Goal: Information Seeking & Learning: Understand process/instructions

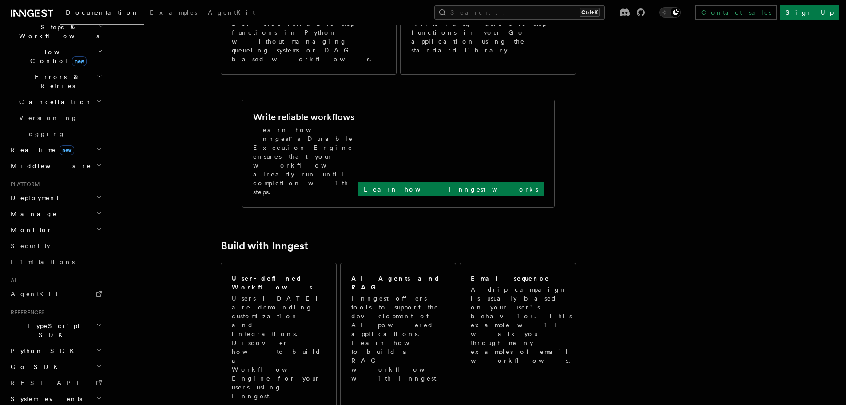
scroll to position [311, 0]
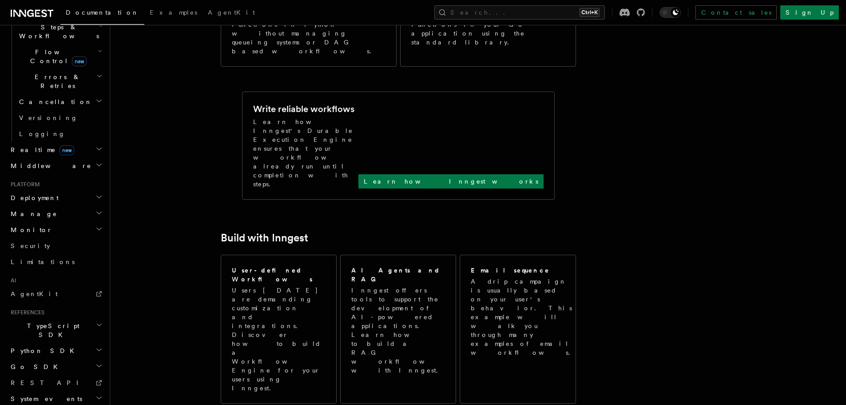
click at [32, 362] on span "Go SDK" at bounding box center [35, 366] width 56 height 9
click at [35, 379] on span "Reference" at bounding box center [44, 382] width 50 height 7
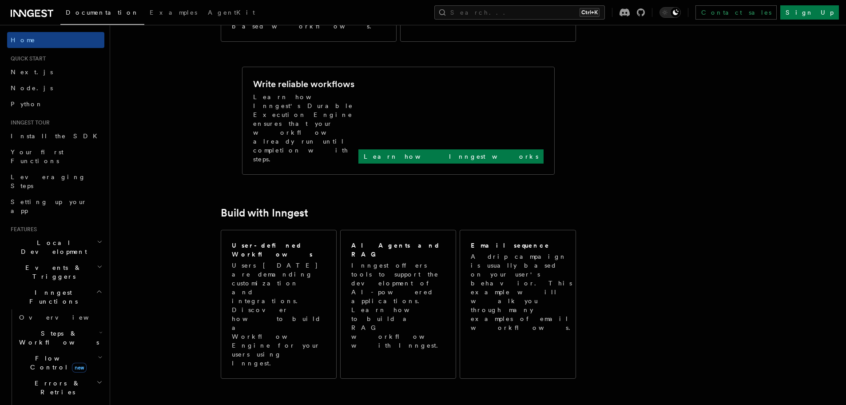
scroll to position [355, 0]
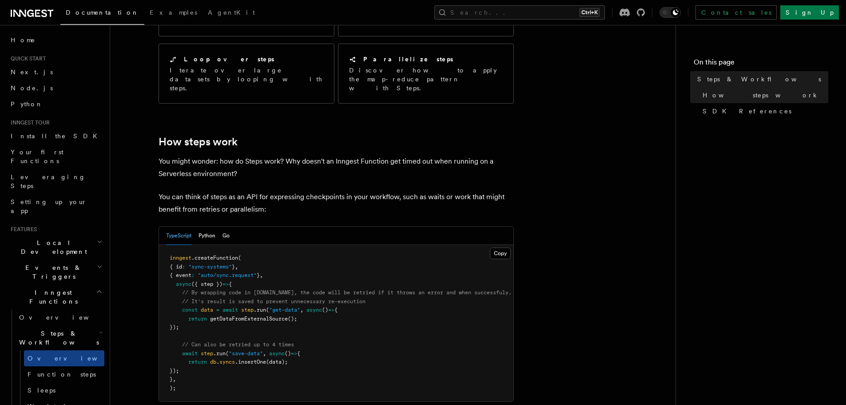
scroll to position [266, 0]
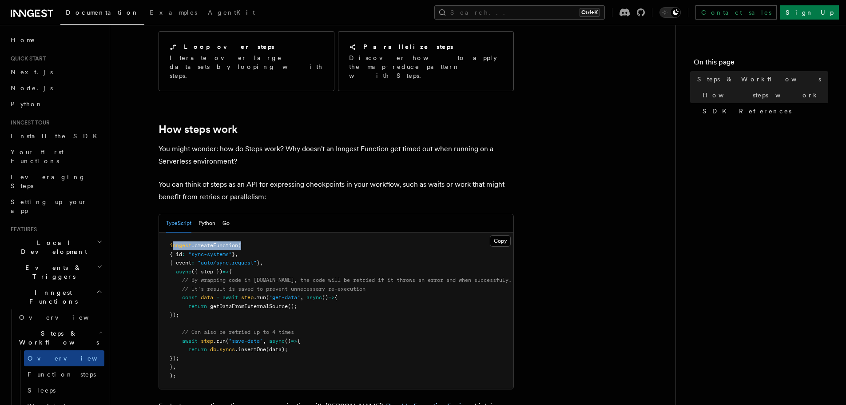
drag, startPoint x: 174, startPoint y: 209, endPoint x: 253, endPoint y: 211, distance: 78.6
click at [253, 232] on pre "inngest .createFunction ( { id : "sync-systems" } , { event : "auto/sync.reques…" at bounding box center [336, 310] width 354 height 156
click at [174, 251] on span "{ id" at bounding box center [176, 254] width 12 height 6
drag, startPoint x: 206, startPoint y: 220, endPoint x: 260, endPoint y: 222, distance: 54.2
click at [260, 232] on pre "inngest .createFunction ( { id : "sync-systems" } , { event : "auto/sync.reques…" at bounding box center [336, 310] width 354 height 156
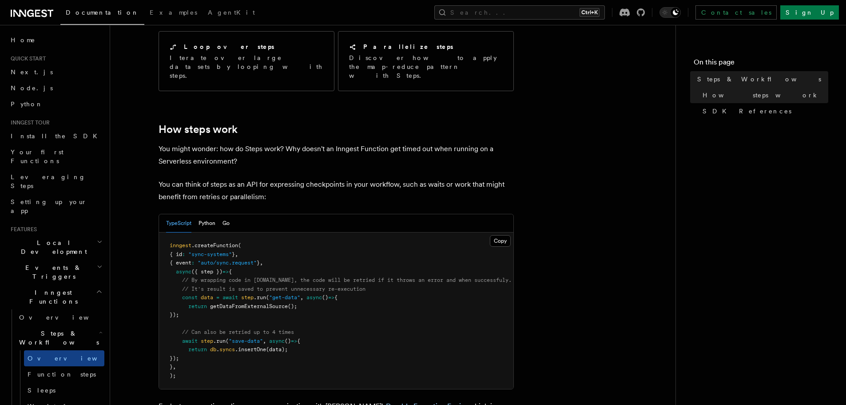
click at [250, 239] on pre "inngest .createFunction ( { id : "sync-systems" } , { event : "auto/sync.reques…" at bounding box center [336, 310] width 354 height 156
drag, startPoint x: 181, startPoint y: 229, endPoint x: 265, endPoint y: 242, distance: 84.9
click at [265, 242] on code "inngest .createFunction ( { id : "sync-systems" } , { event : "auto/sync.reques…" at bounding box center [341, 310] width 342 height 136
drag, startPoint x: 201, startPoint y: 235, endPoint x: 216, endPoint y: 242, distance: 16.1
click at [203, 268] on span "({ step })" at bounding box center [206, 271] width 31 height 6
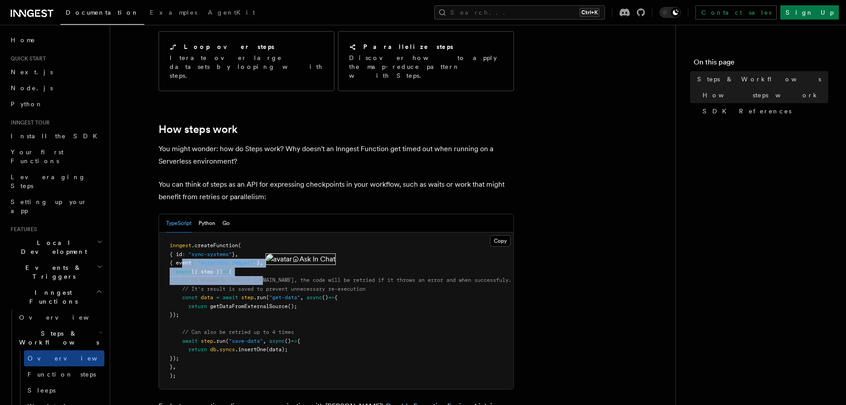
click at [188, 268] on span "async" at bounding box center [184, 271] width 16 height 6
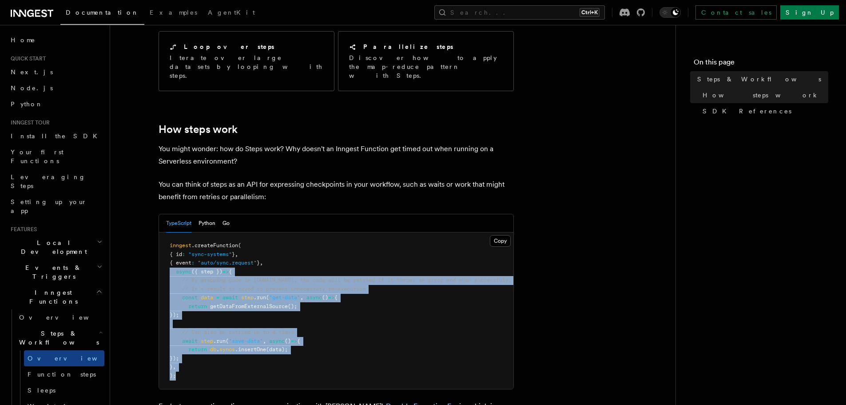
drag, startPoint x: 167, startPoint y: 235, endPoint x: 277, endPoint y: 336, distance: 148.7
click at [277, 336] on pre "inngest .createFunction ( { id : "sync-systems" } , { event : "auto/sync.reques…" at bounding box center [336, 310] width 354 height 156
click at [228, 330] on pre "inngest .createFunction ( { id : "sync-systems" } , { event : "auto/sync.reques…" at bounding box center [336, 310] width 354 height 156
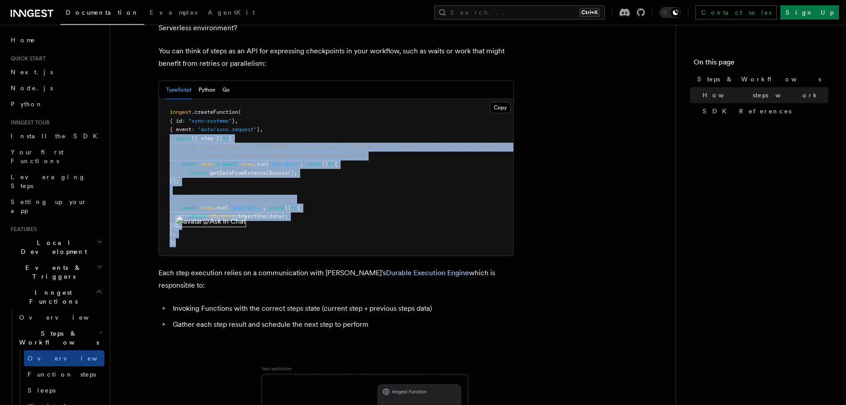
click at [264, 215] on pre "inngest .createFunction ( { id : "sync-systems" } , { event : "auto/sync.reques…" at bounding box center [336, 177] width 354 height 156
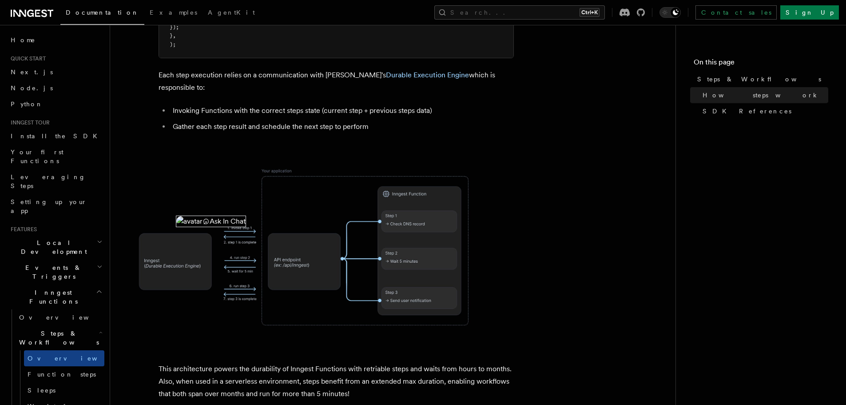
scroll to position [622, 0]
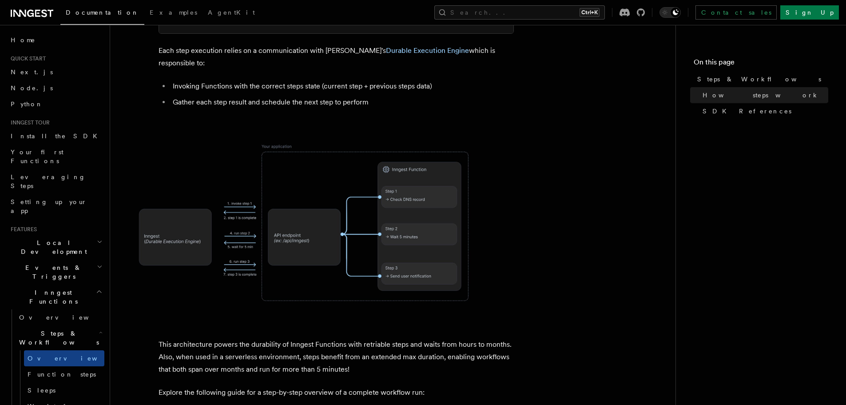
click at [288, 338] on p "This architecture powers the durability of Inngest Functions with retriable ste…" at bounding box center [336, 356] width 355 height 37
click at [275, 265] on img at bounding box center [301, 222] width 355 height 185
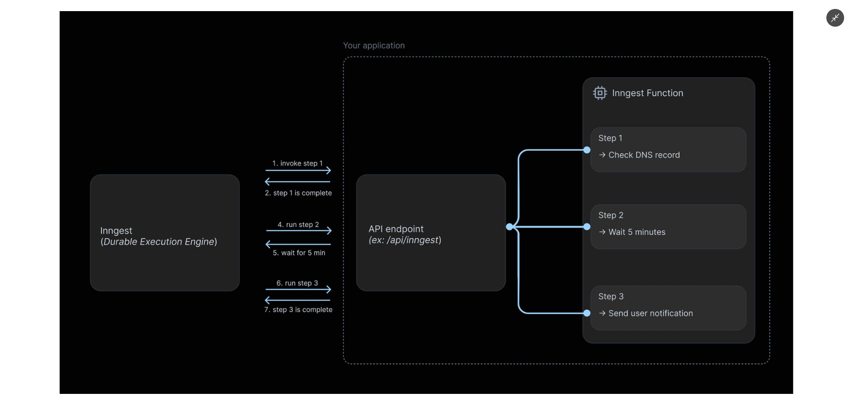
click at [286, 243] on img at bounding box center [426, 202] width 733 height 382
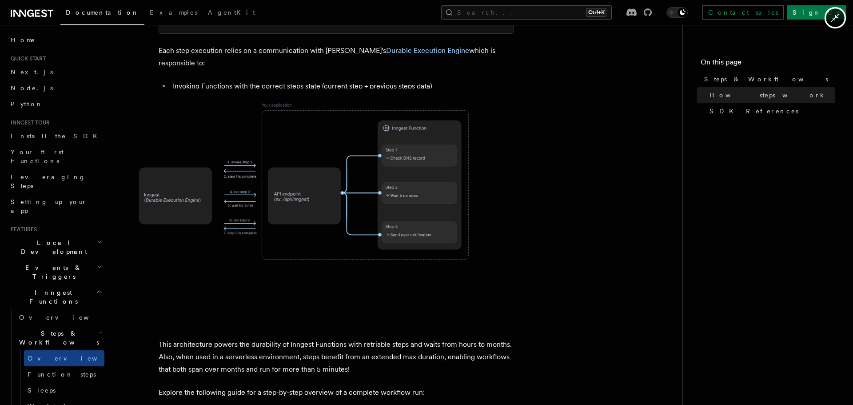
click at [286, 243] on img at bounding box center [301, 180] width 355 height 185
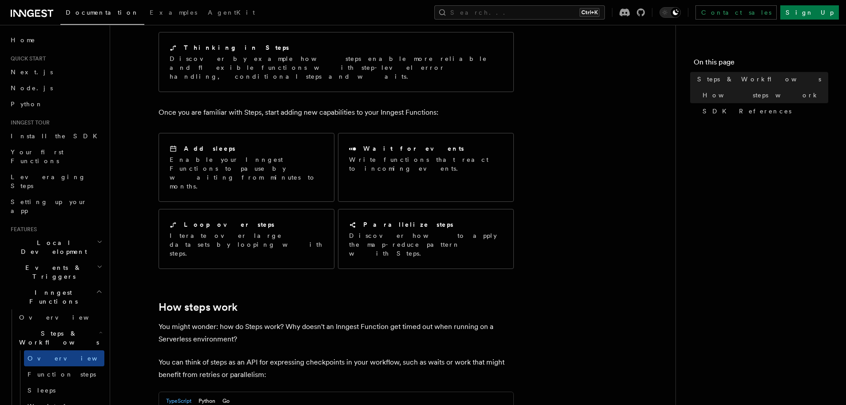
scroll to position [0, 0]
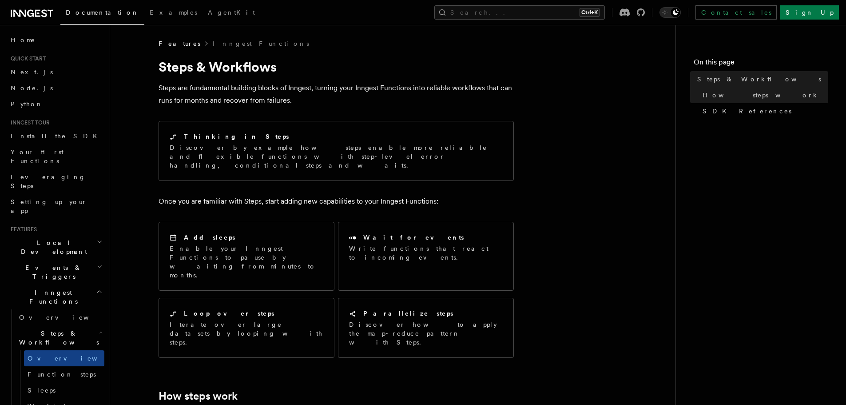
drag, startPoint x: 291, startPoint y: 63, endPoint x: 161, endPoint y: 71, distance: 130.8
click at [161, 71] on h1 "Steps & Workflows" at bounding box center [336, 67] width 355 height 16
click at [405, 83] on p "Steps are fundamental building blocks of Inngest, turning your Inngest Function…" at bounding box center [336, 94] width 355 height 25
